Goal: Find specific fact: Find specific fact

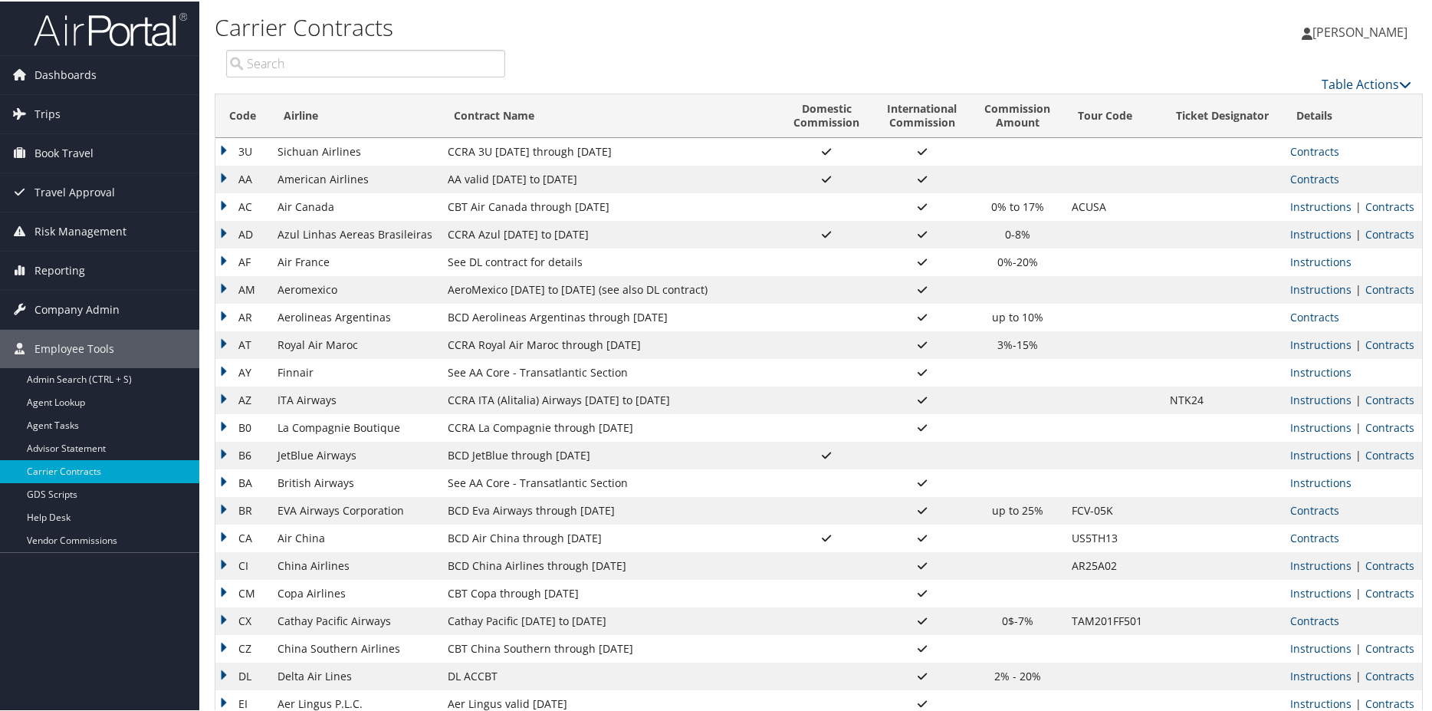
click at [311, 64] on input "search" at bounding box center [365, 62] width 279 height 28
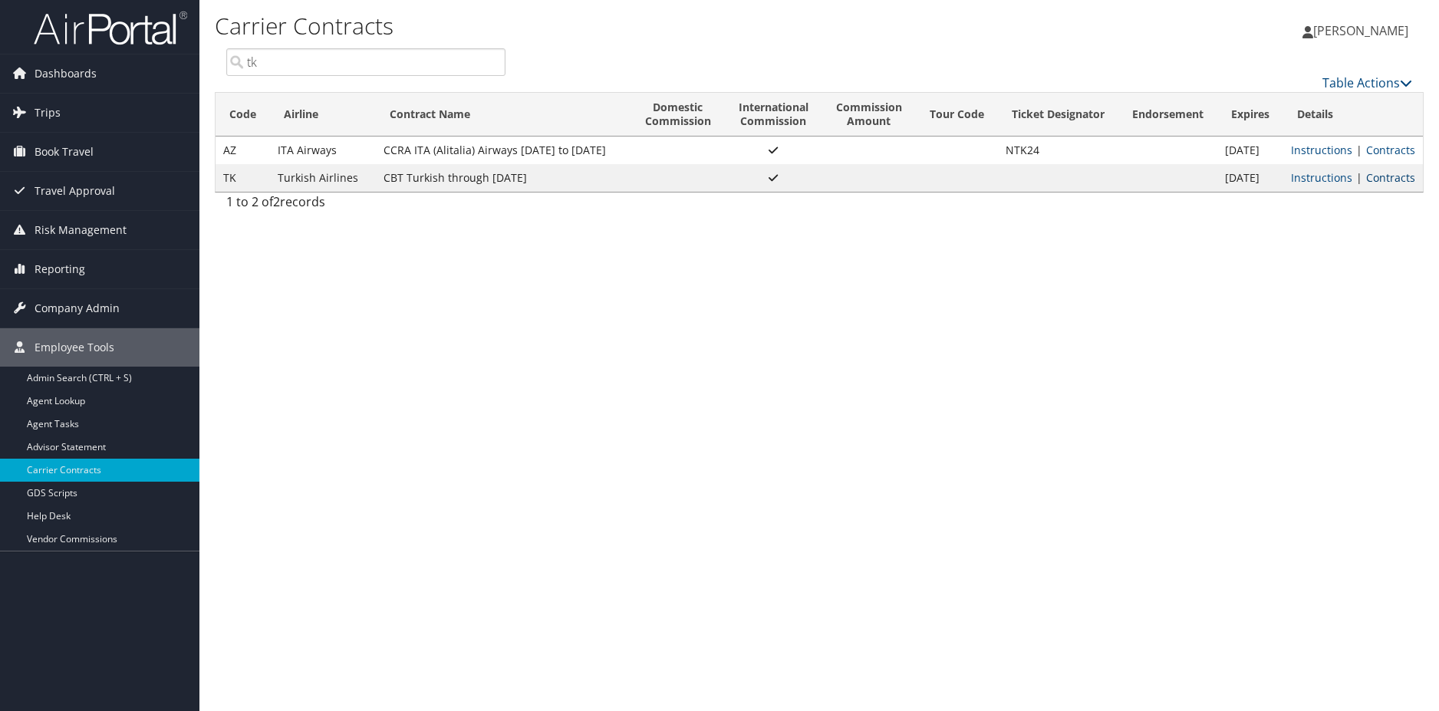
type input "tk"
click at [1396, 173] on link "Contracts" at bounding box center [1390, 177] width 49 height 15
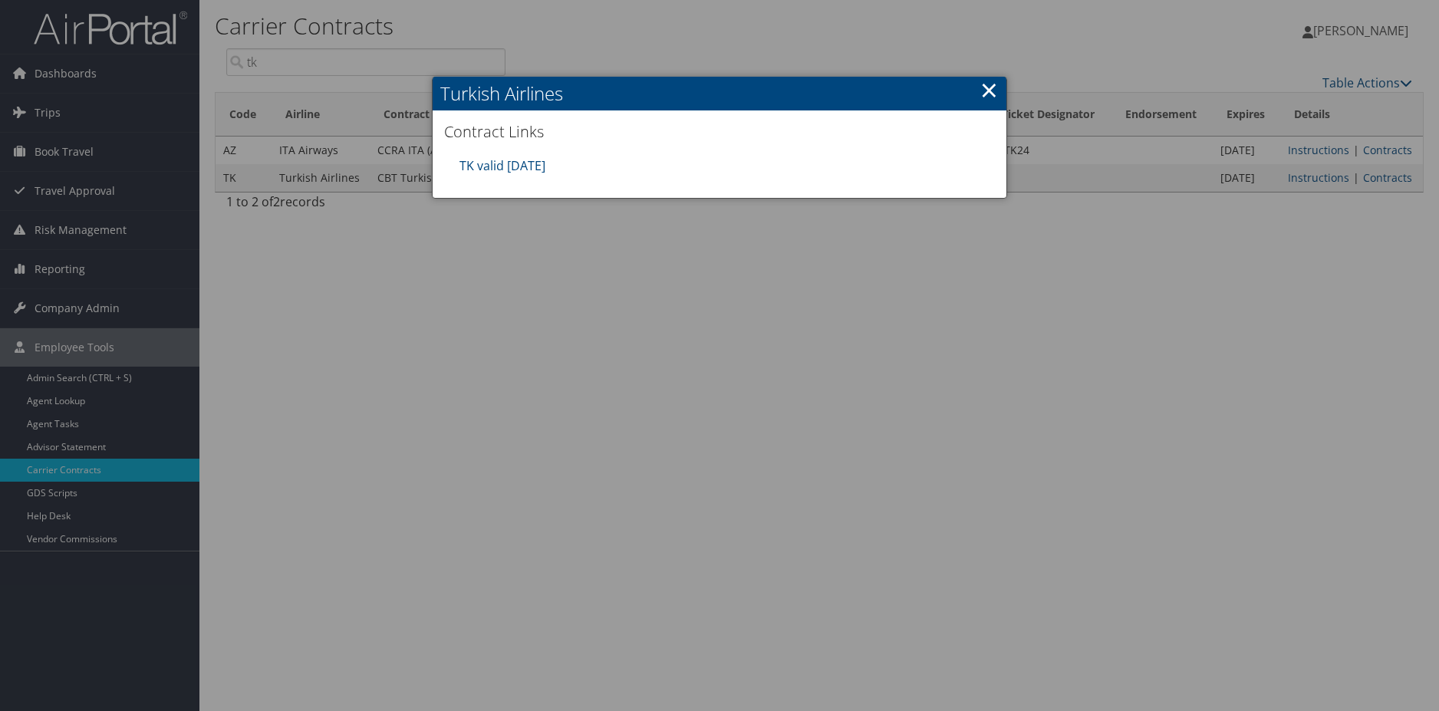
click at [531, 155] on div "TK valid [DATE]" at bounding box center [719, 166] width 535 height 34
click at [537, 161] on link "TK valid [DATE]" at bounding box center [502, 165] width 86 height 17
click at [983, 86] on link "×" at bounding box center [989, 89] width 18 height 31
